Goal: Information Seeking & Learning: Learn about a topic

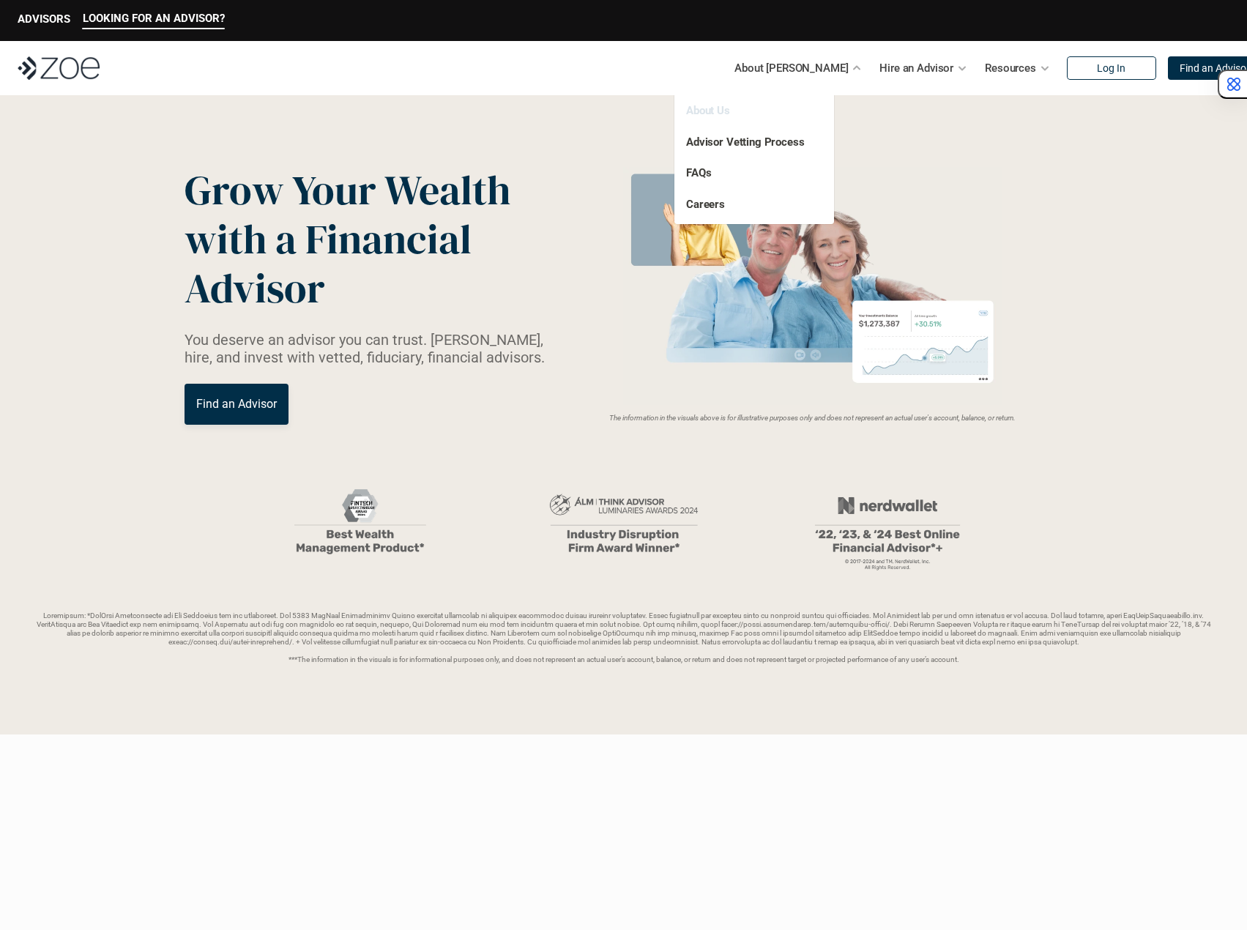
click at [714, 110] on link "About Us" at bounding box center [708, 110] width 44 height 13
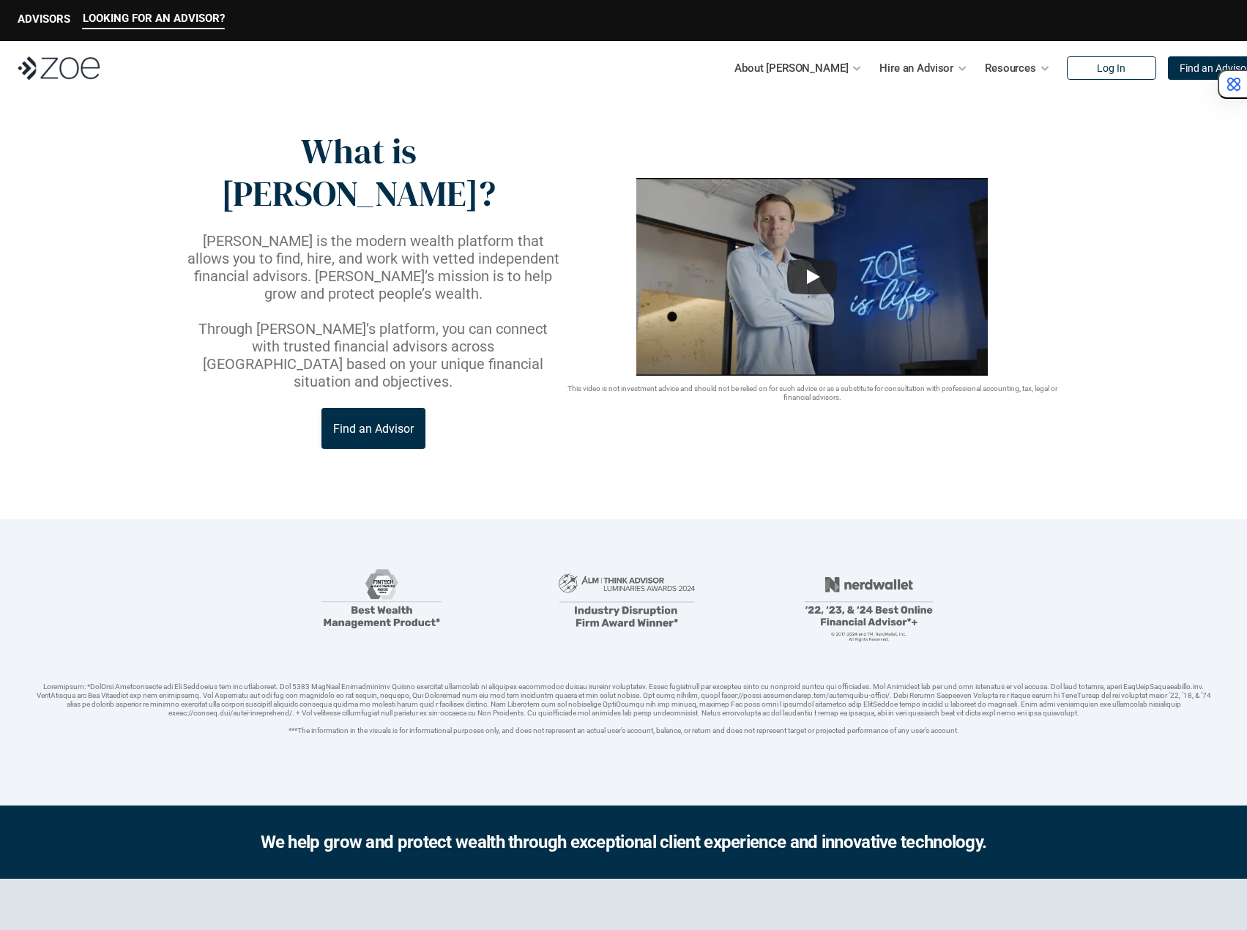
click at [52, 62] on img at bounding box center [59, 67] width 82 height 23
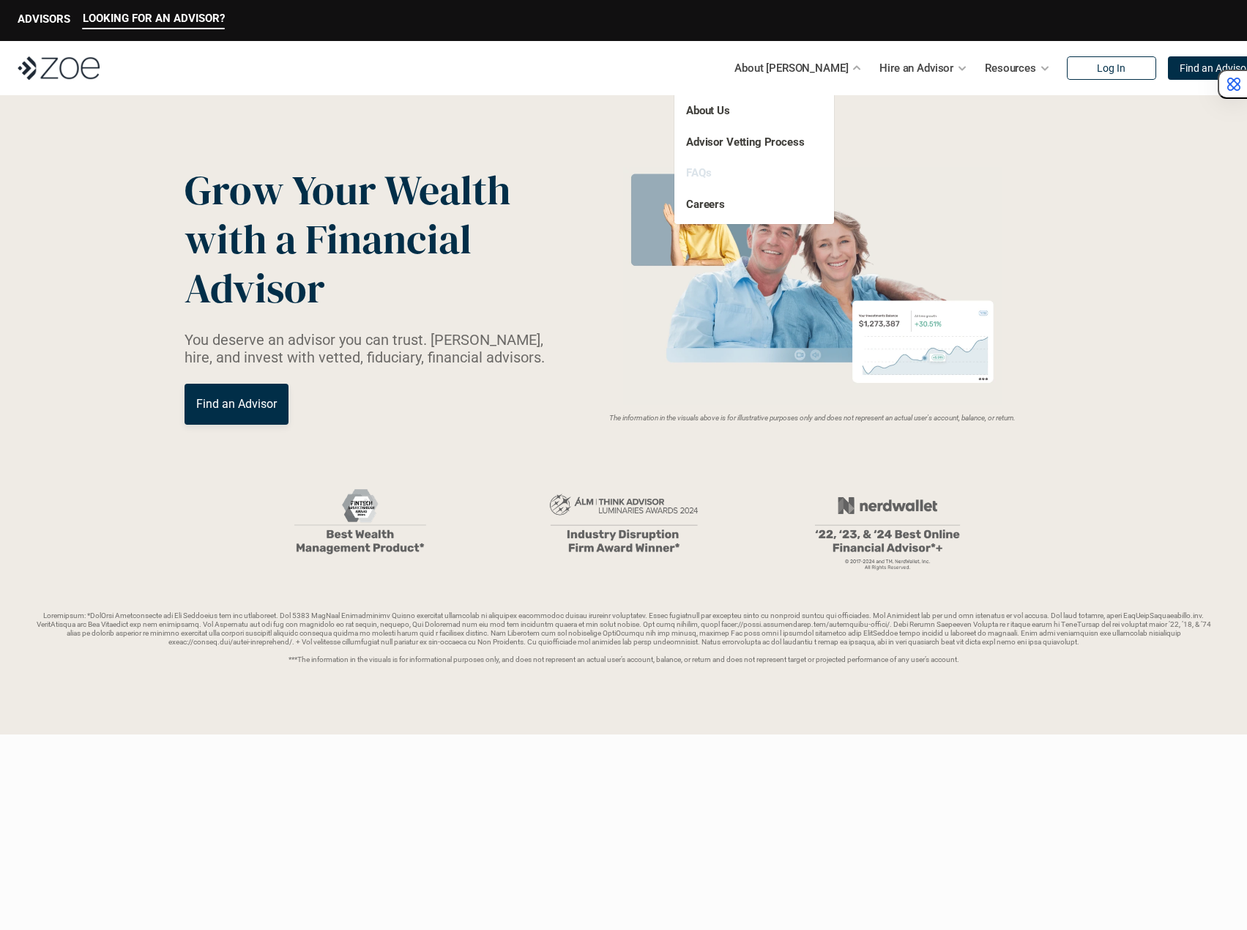
click at [700, 173] on link "FAQs" at bounding box center [698, 172] width 25 height 13
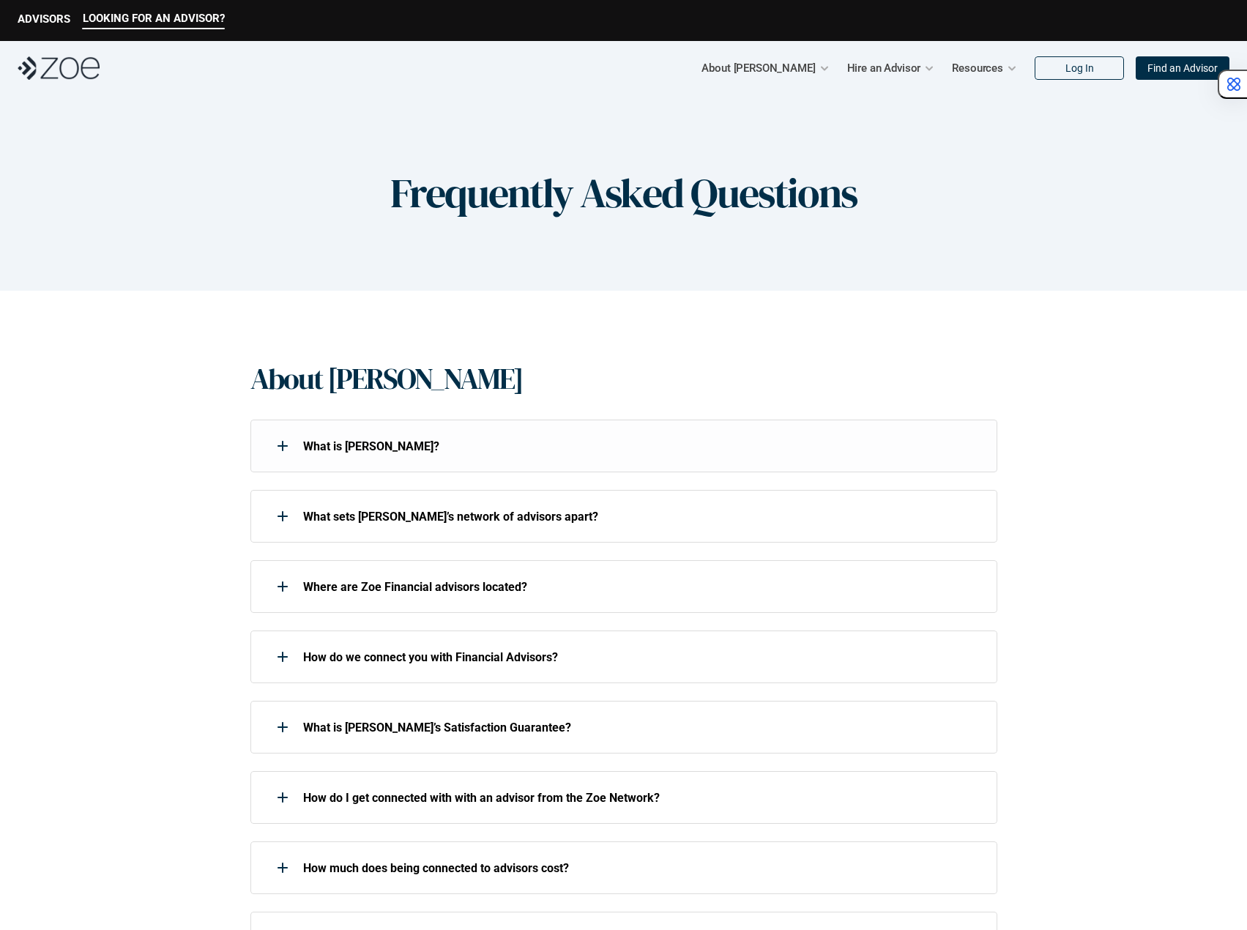
click at [477, 423] on div "What is [PERSON_NAME]?" at bounding box center [624, 446] width 747 height 53
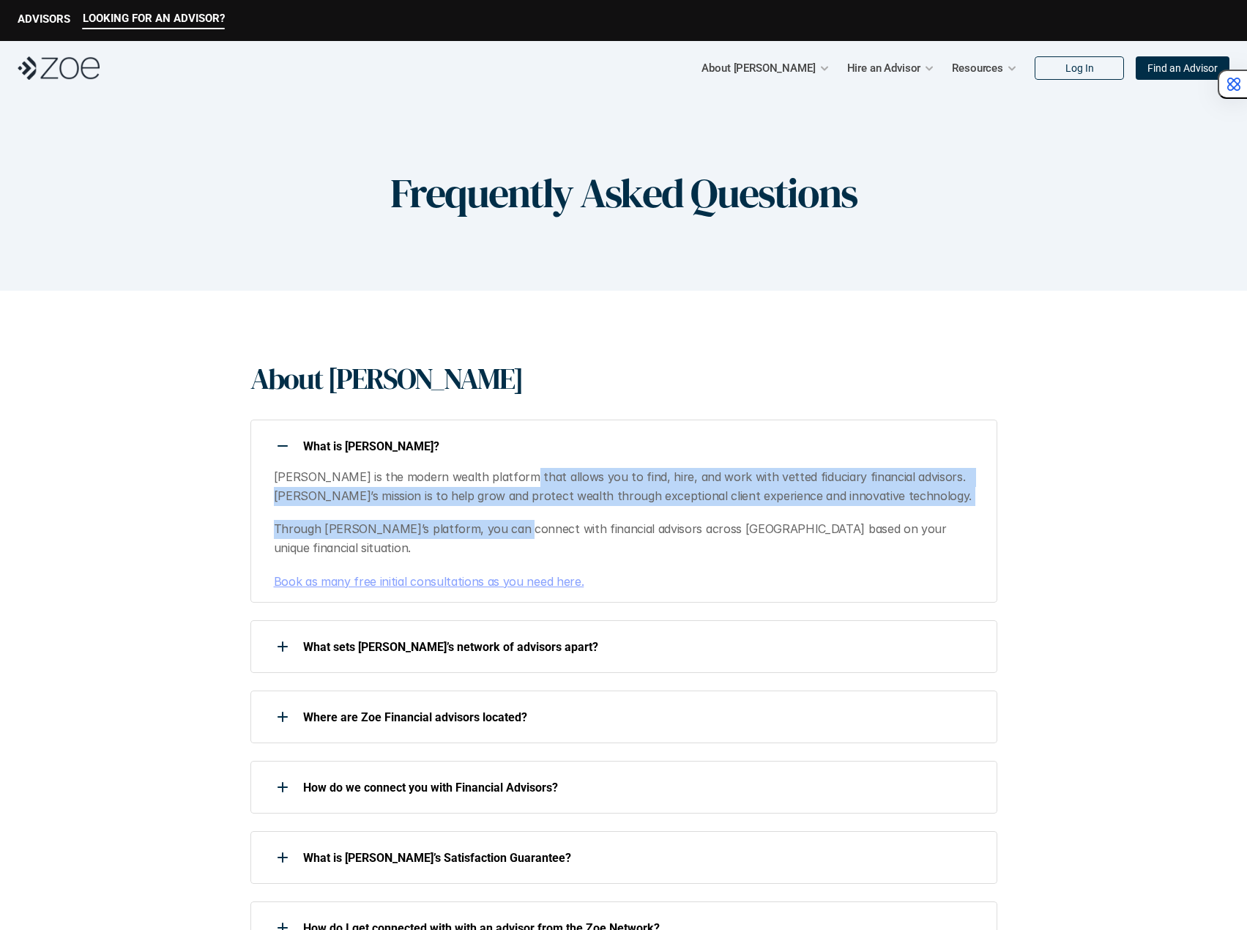
drag, startPoint x: 504, startPoint y: 466, endPoint x: 507, endPoint y: 514, distance: 48.4
click at [507, 514] on div "What is [PERSON_NAME]? [PERSON_NAME] is the modern wealth platform that allows …" at bounding box center [624, 511] width 747 height 183
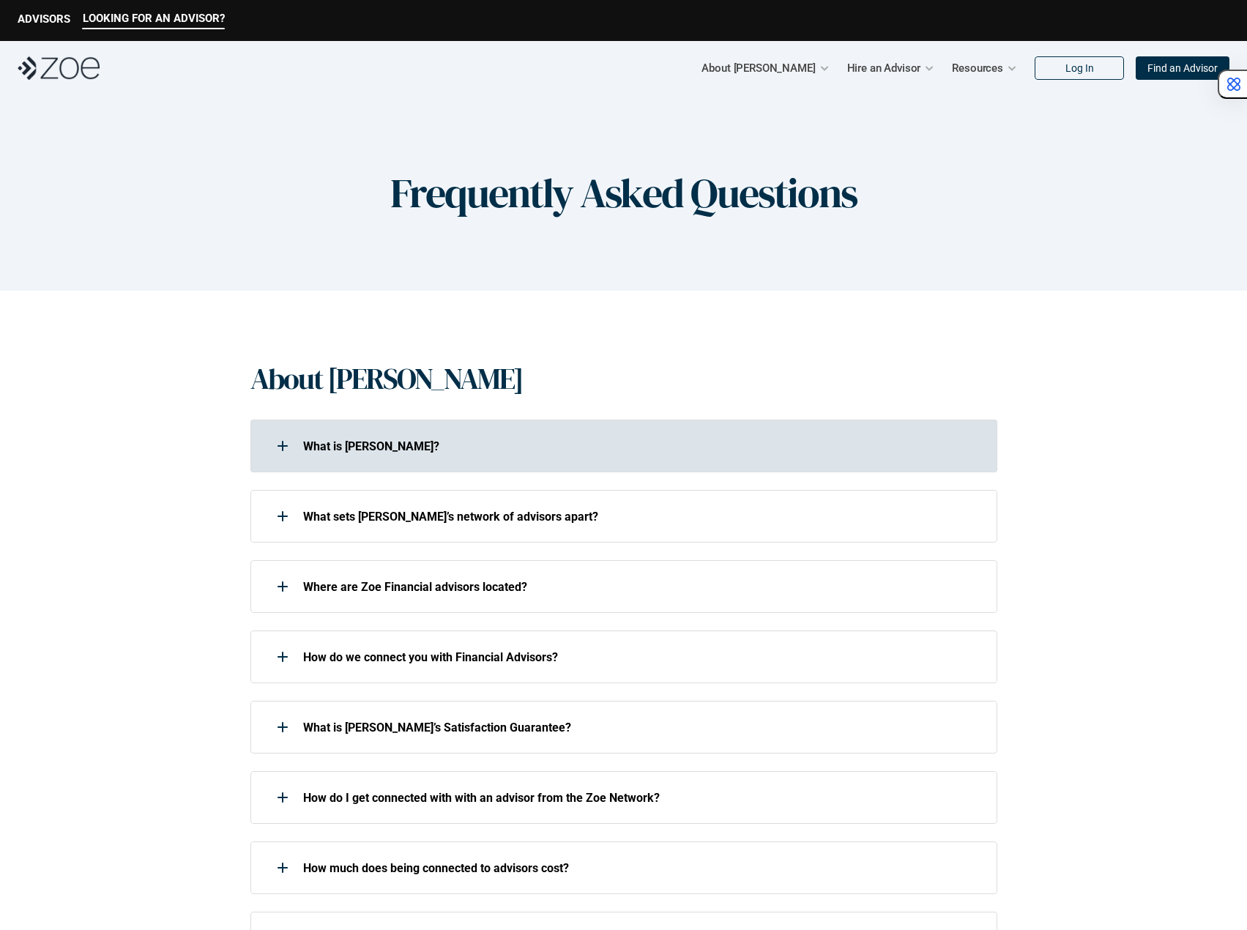
click at [441, 449] on p "What is [PERSON_NAME]?" at bounding box center [640, 446] width 675 height 14
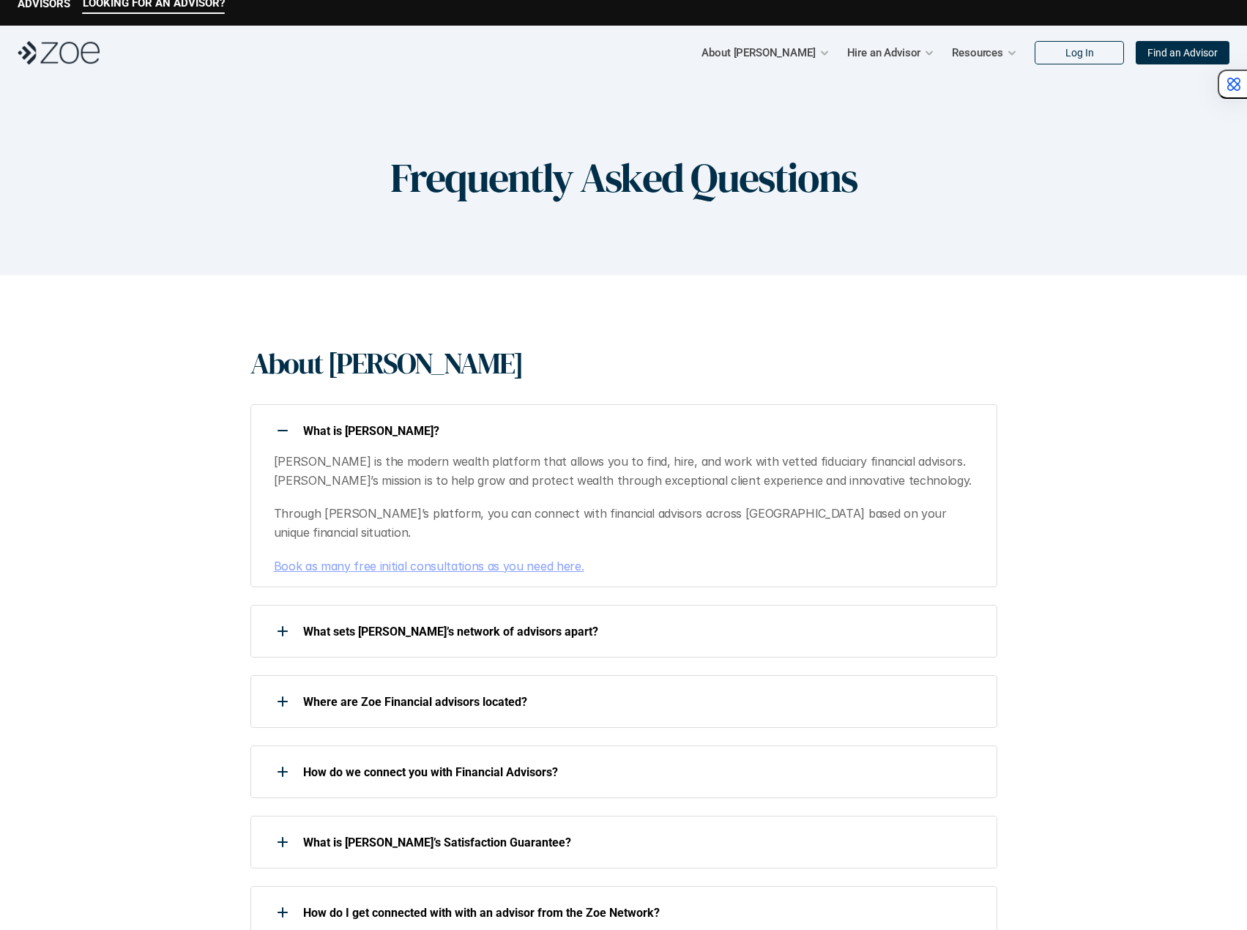
scroll to position [16, 0]
